Goal: Information Seeking & Learning: Learn about a topic

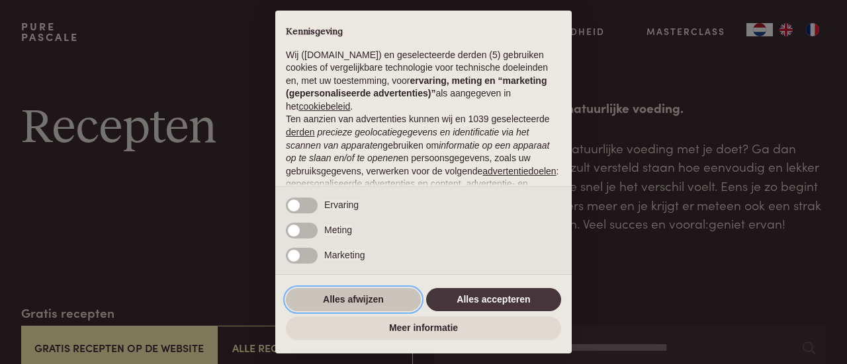
click at [360, 306] on button "Alles afwijzen" at bounding box center [353, 300] width 135 height 24
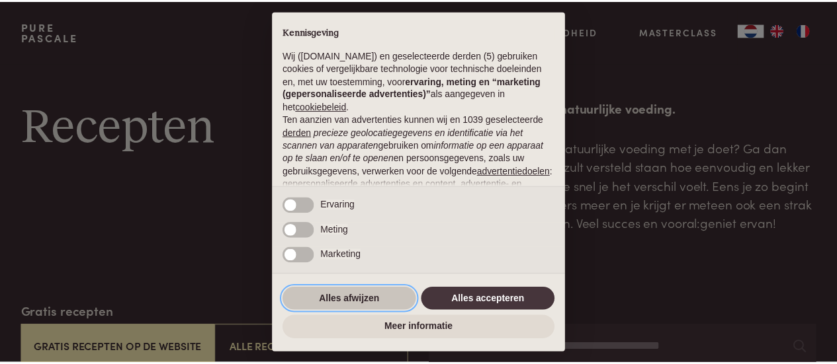
scroll to position [167, 0]
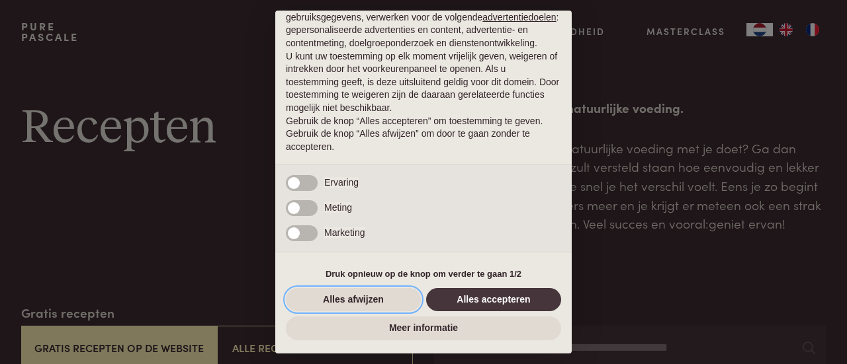
click at [358, 304] on button "Alles afwijzen" at bounding box center [353, 300] width 135 height 24
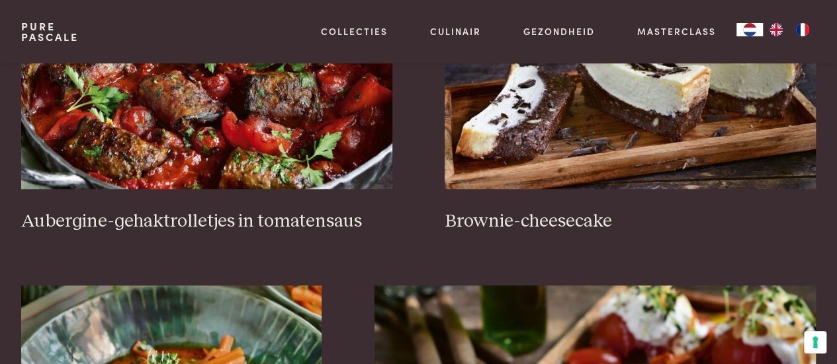
scroll to position [463, 0]
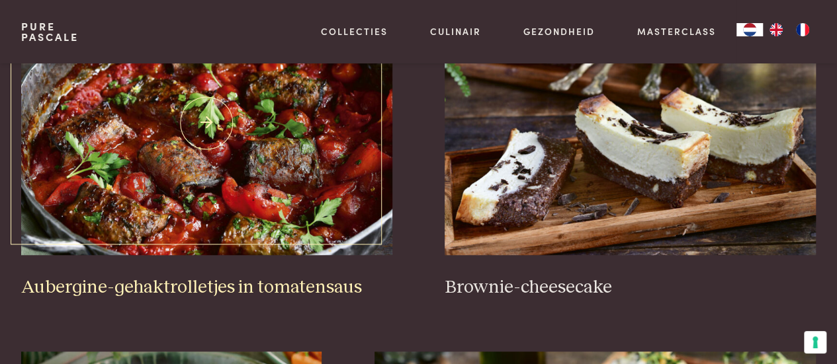
click at [216, 185] on img at bounding box center [206, 123] width 371 height 265
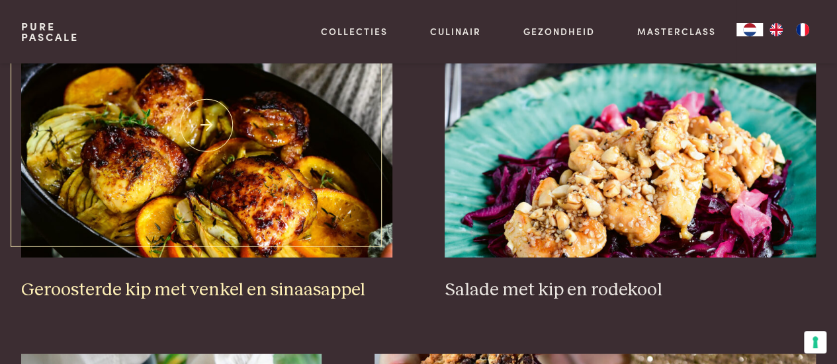
scroll to position [1587, 0]
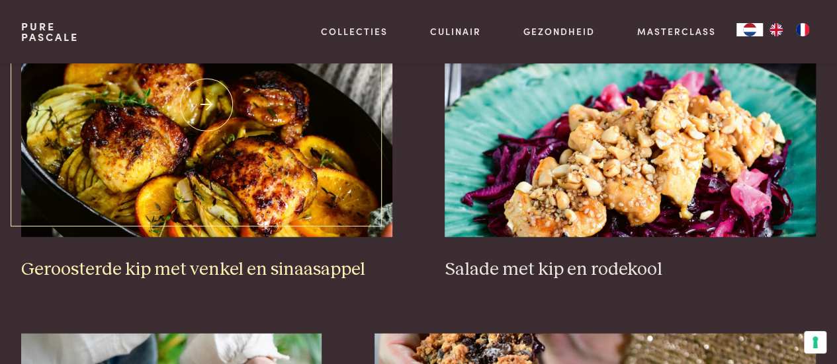
click at [270, 216] on img at bounding box center [206, 105] width 371 height 265
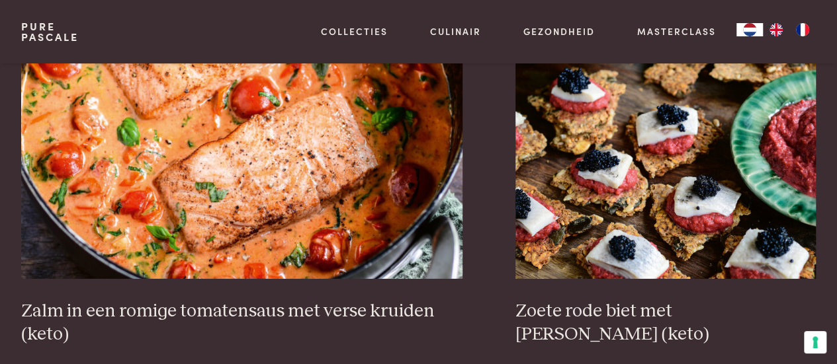
scroll to position [2249, 0]
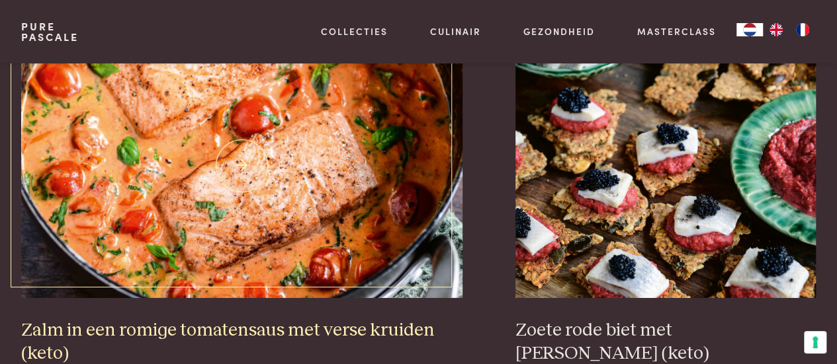
click at [177, 194] on img at bounding box center [242, 166] width 442 height 265
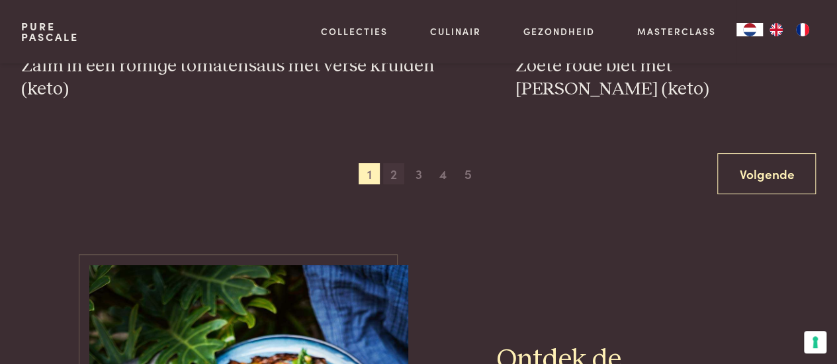
click at [391, 171] on span "2" at bounding box center [393, 173] width 21 height 21
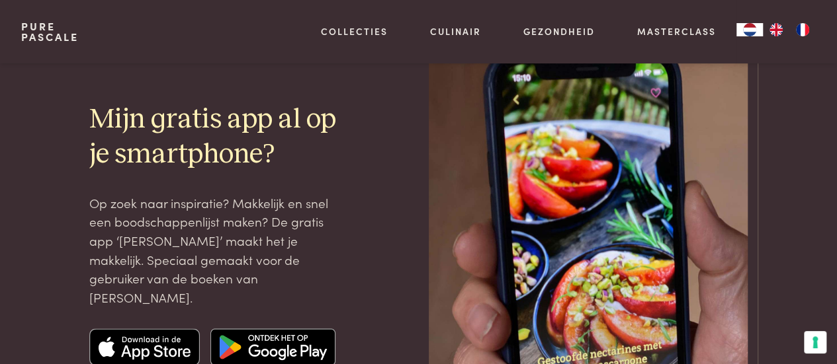
scroll to position [3081, 0]
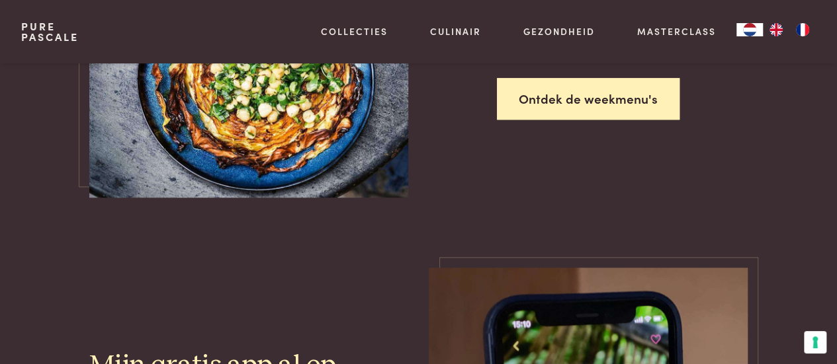
click at [546, 84] on link "Ontdek de weekmenu's" at bounding box center [588, 99] width 183 height 42
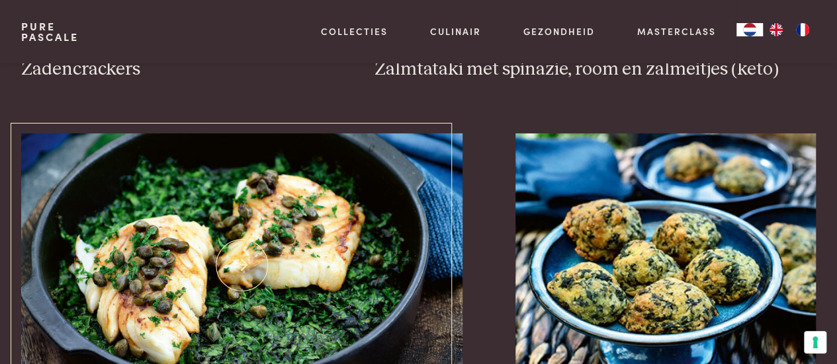
scroll to position [2354, 0]
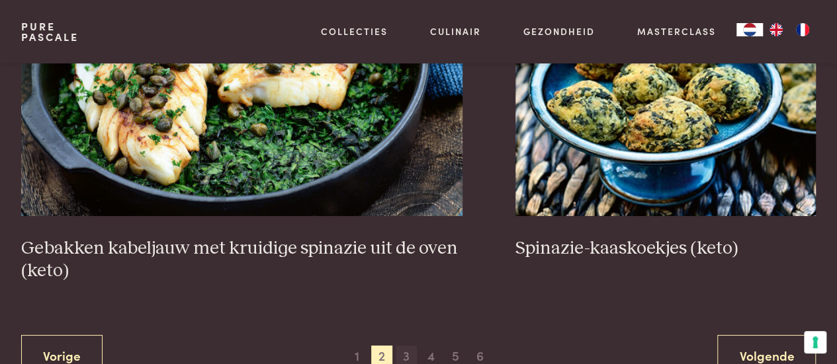
click at [400, 354] on span "3" at bounding box center [406, 356] width 21 height 21
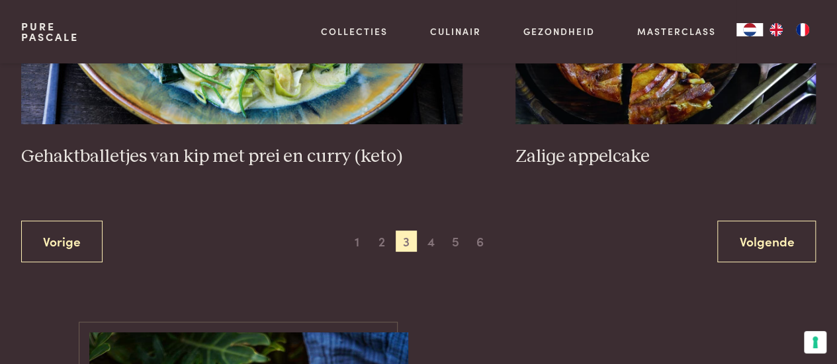
scroll to position [2552, 0]
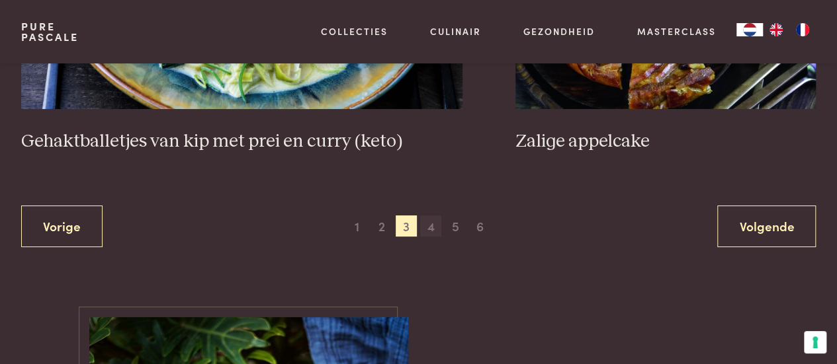
click at [427, 216] on span "4" at bounding box center [430, 226] width 21 height 21
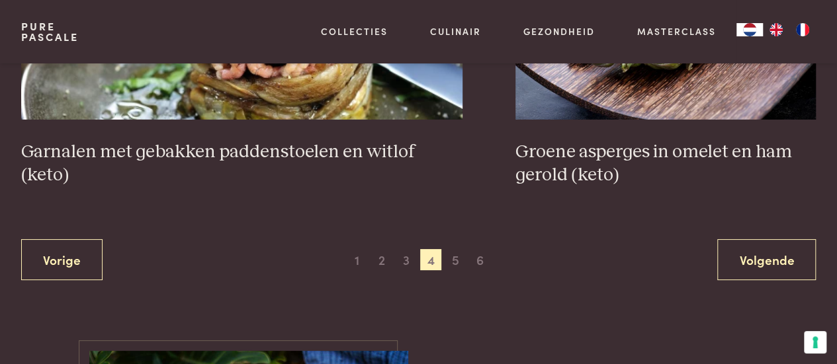
scroll to position [2486, 0]
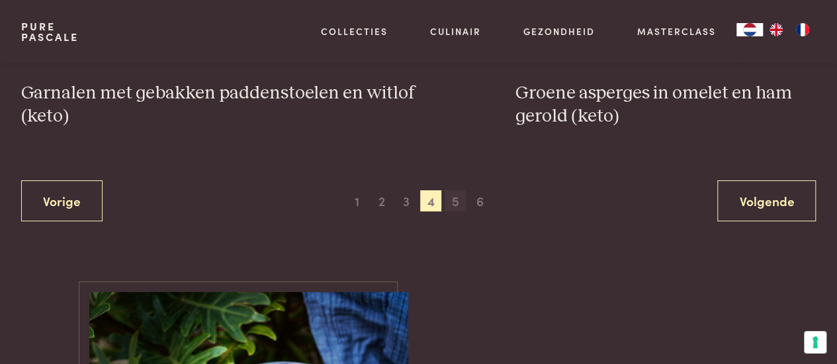
click at [457, 202] on span "5" at bounding box center [454, 200] width 21 height 21
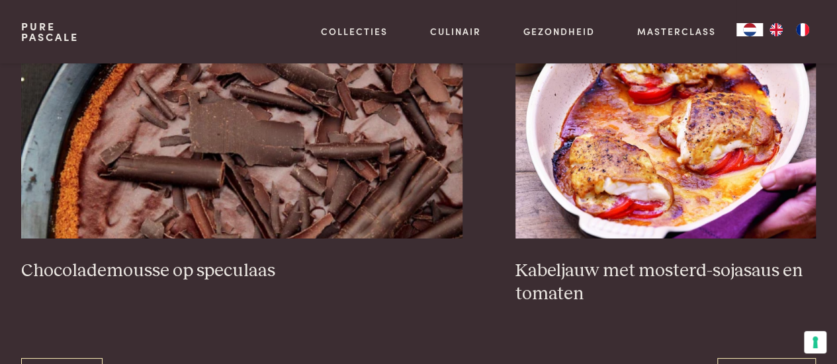
scroll to position [2420, 0]
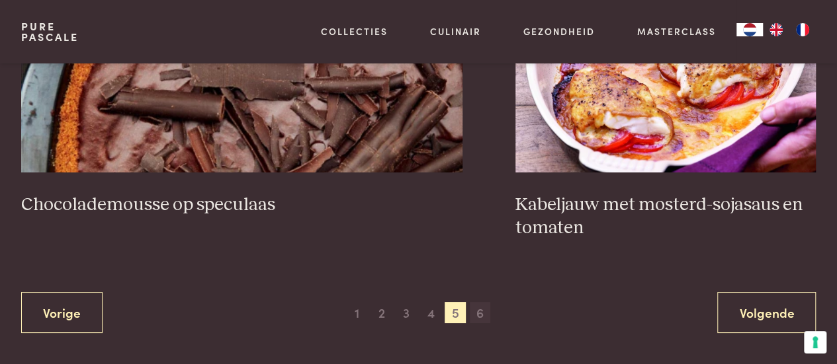
click at [482, 311] on span "6" at bounding box center [480, 312] width 21 height 21
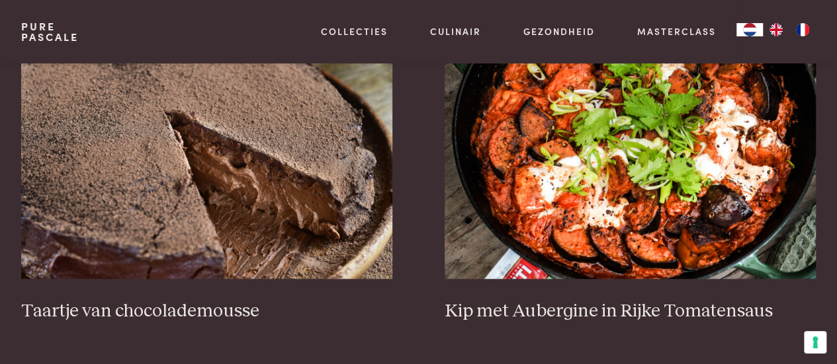
scroll to position [436, 0]
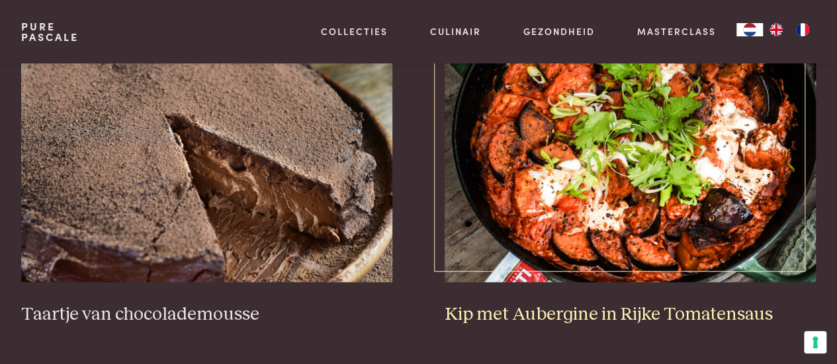
click at [507, 172] on img at bounding box center [629, 150] width 371 height 265
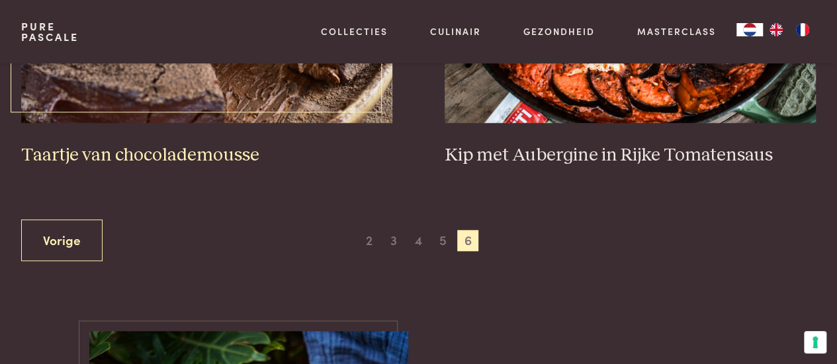
scroll to position [728, 0]
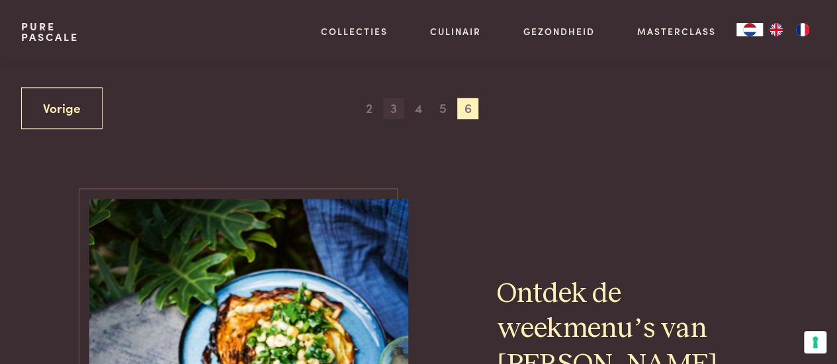
click at [397, 109] on span "3" at bounding box center [393, 108] width 21 height 21
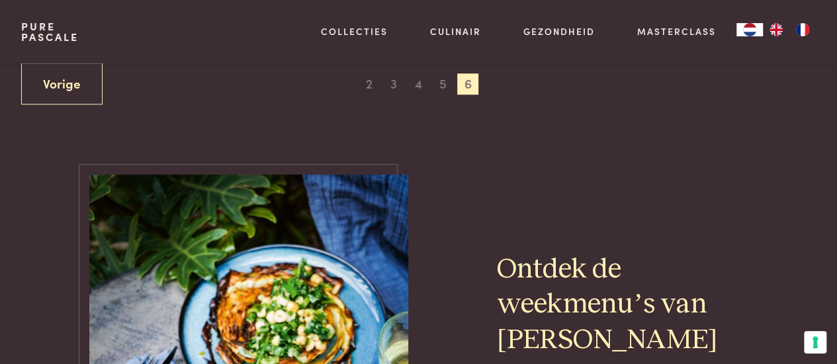
scroll to position [767, 0]
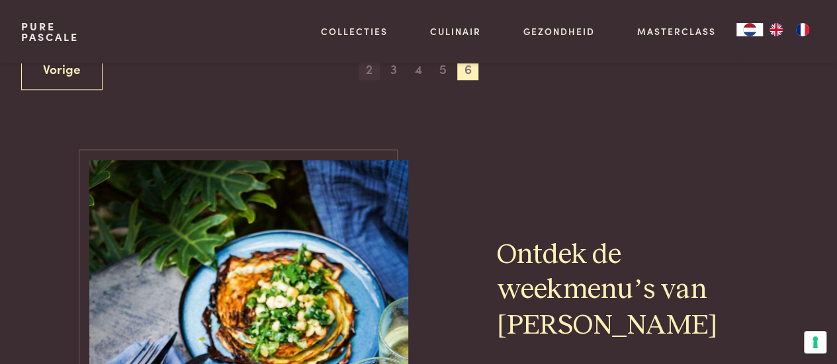
click at [374, 71] on span "2" at bounding box center [368, 69] width 21 height 21
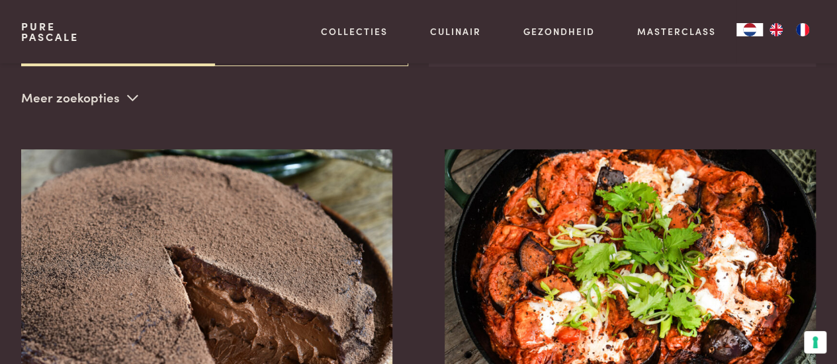
scroll to position [304, 0]
click at [44, 24] on link "Pure Pascale" at bounding box center [50, 31] width 58 height 21
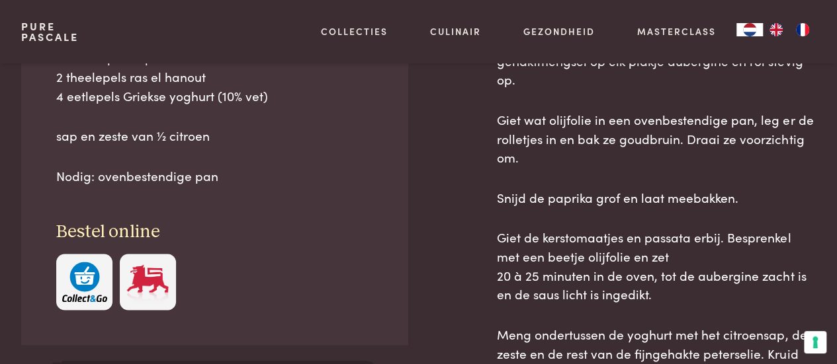
scroll to position [860, 0]
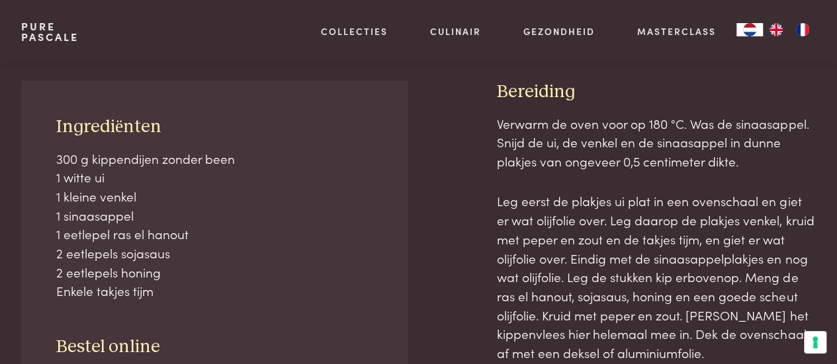
scroll to position [265, 0]
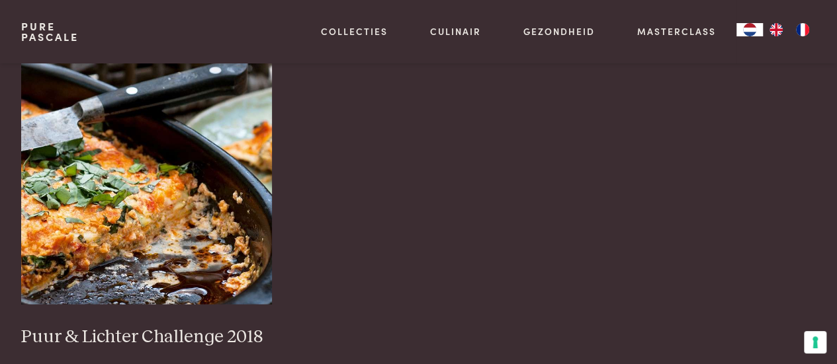
scroll to position [1389, 0]
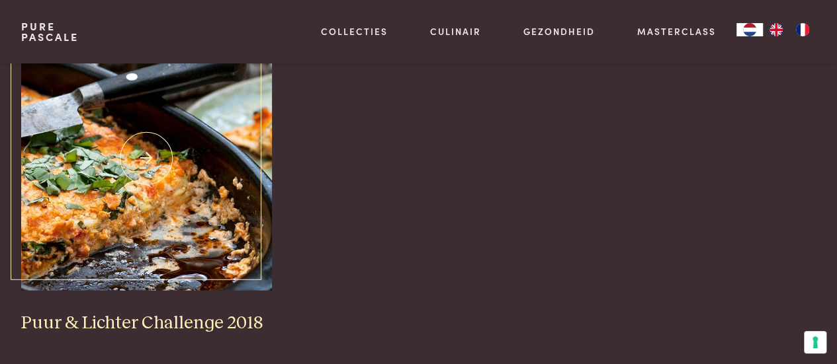
click at [65, 161] on img at bounding box center [146, 158] width 251 height 265
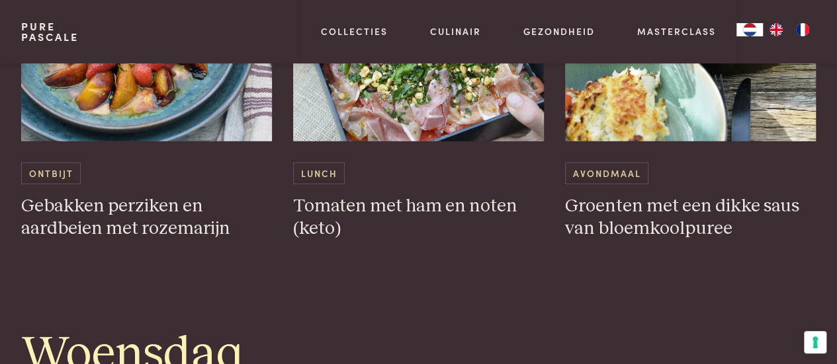
scroll to position [1786, 0]
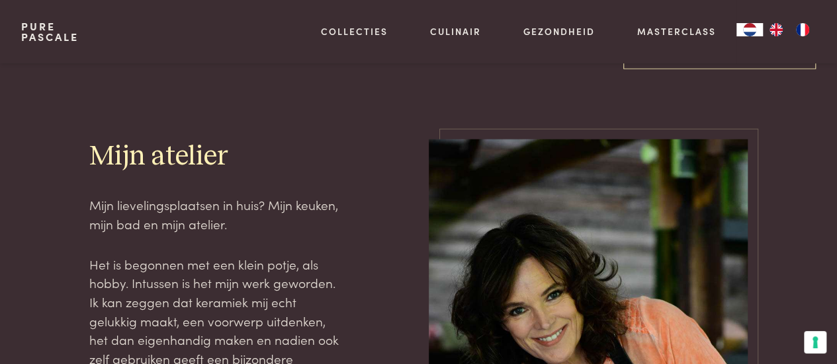
scroll to position [1587, 0]
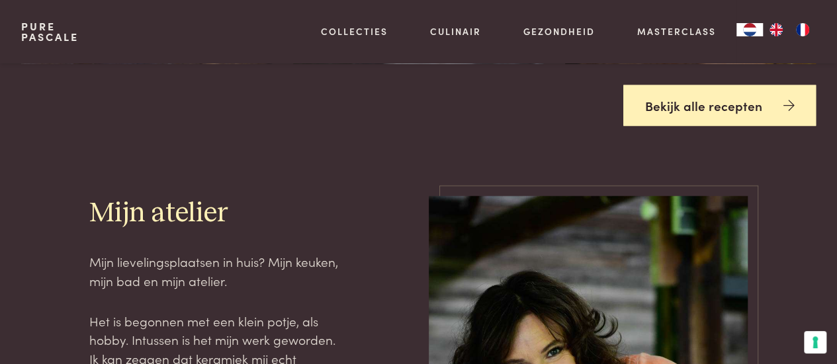
click at [677, 120] on link "Bekijk alle recepten" at bounding box center [719, 106] width 193 height 42
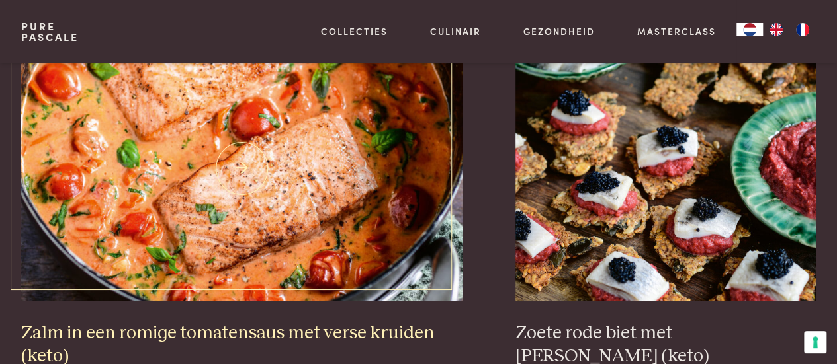
scroll to position [2249, 0]
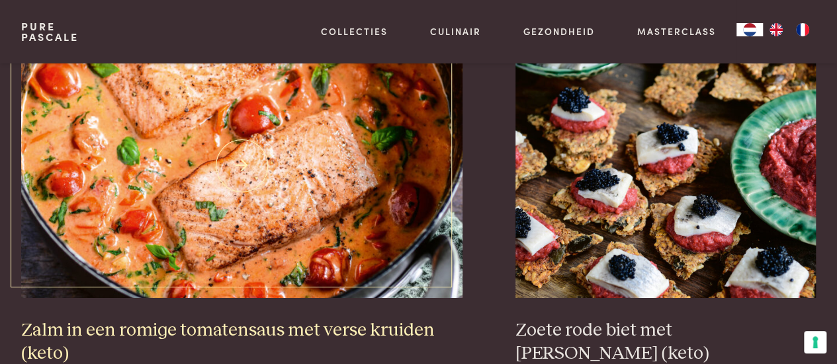
click at [241, 174] on img at bounding box center [242, 166] width 442 height 265
